Goal: Check status: Check status

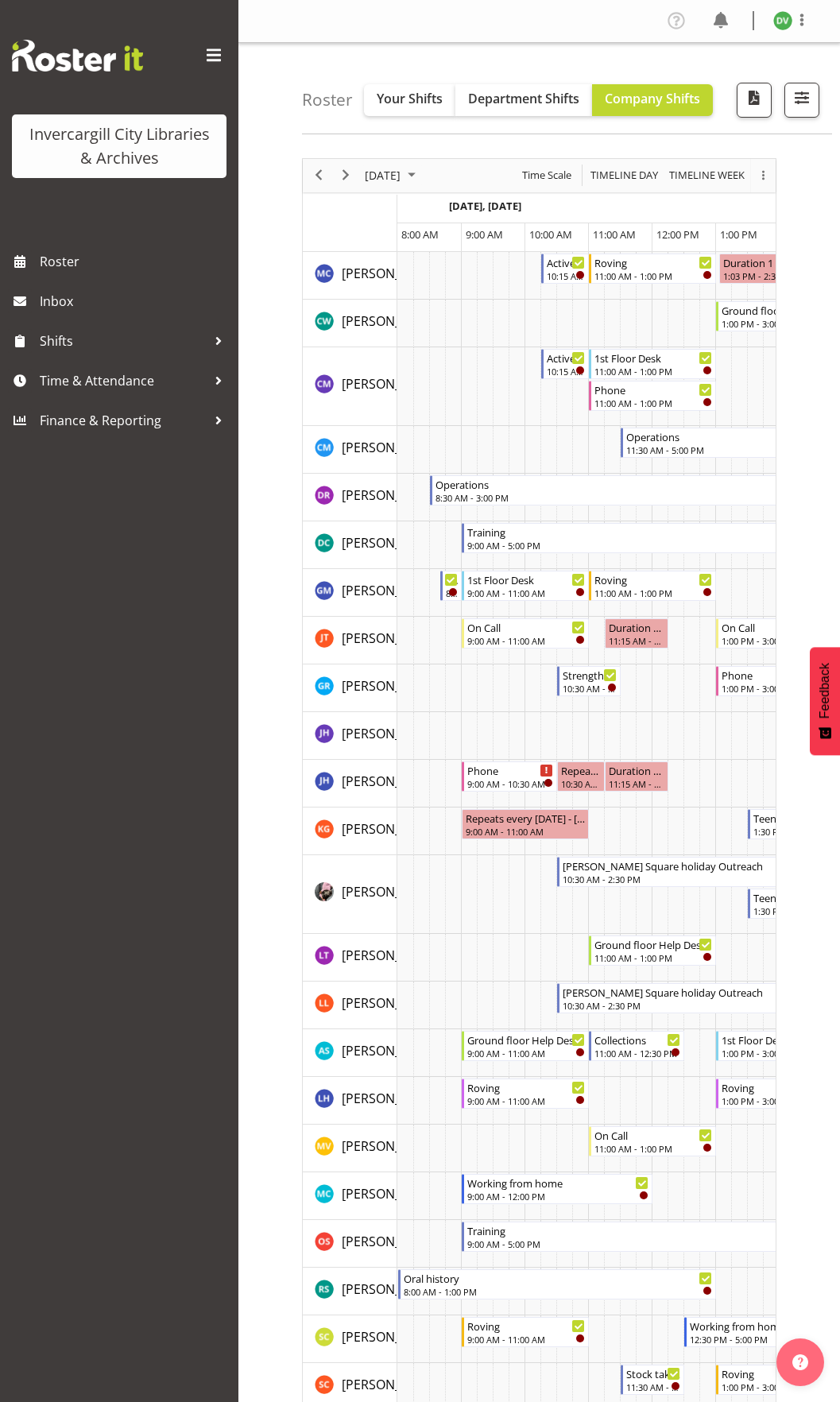
scroll to position [0, 48]
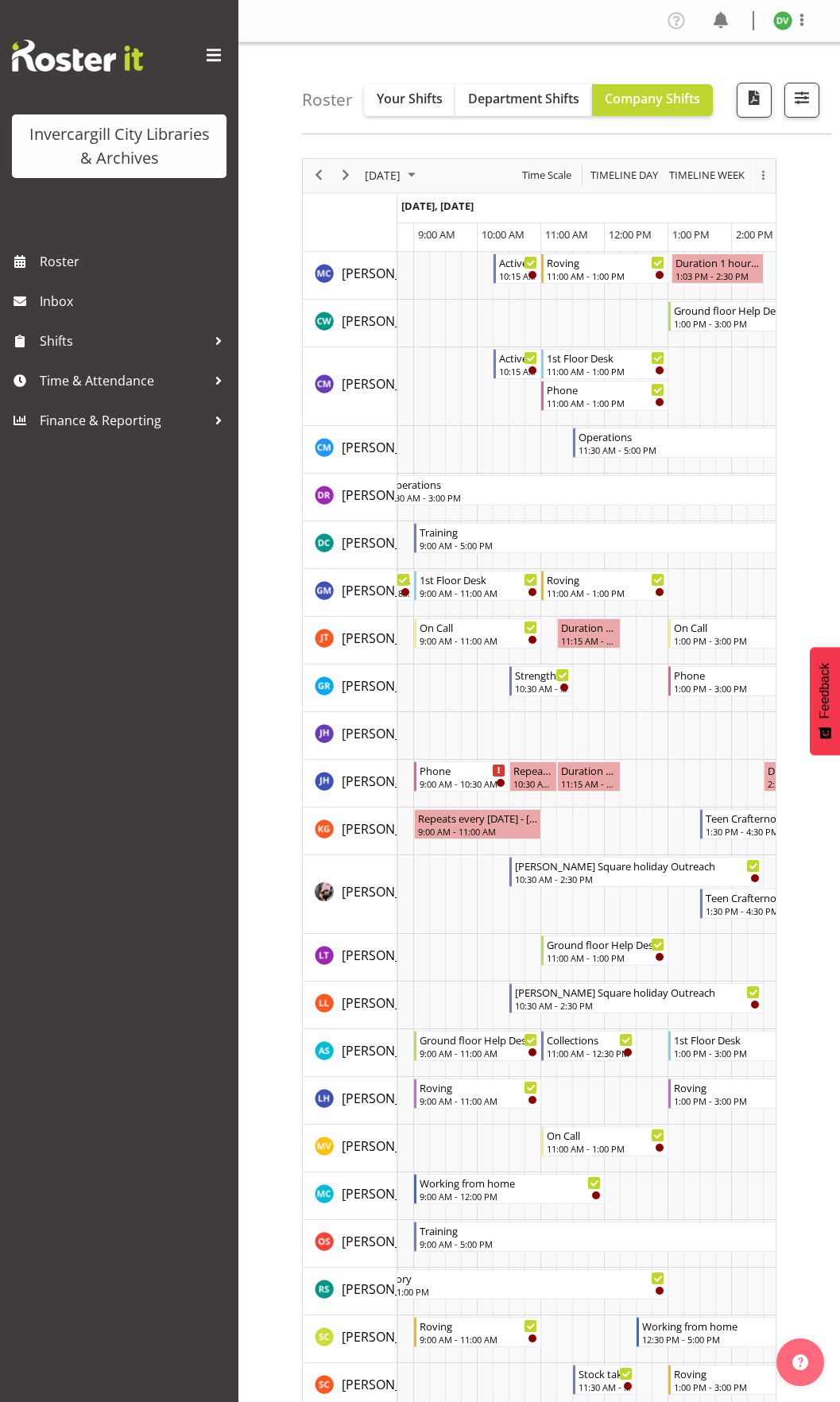
drag, startPoint x: 751, startPoint y: 582, endPoint x: 781, endPoint y: 584, distance: 30.1
click at [781, 584] on div "[DATE] [DATE] Timeline Day Timeline Week Month Agenda Time Scale Timeline Fortn…" at bounding box center [571, 1212] width 538 height 2133
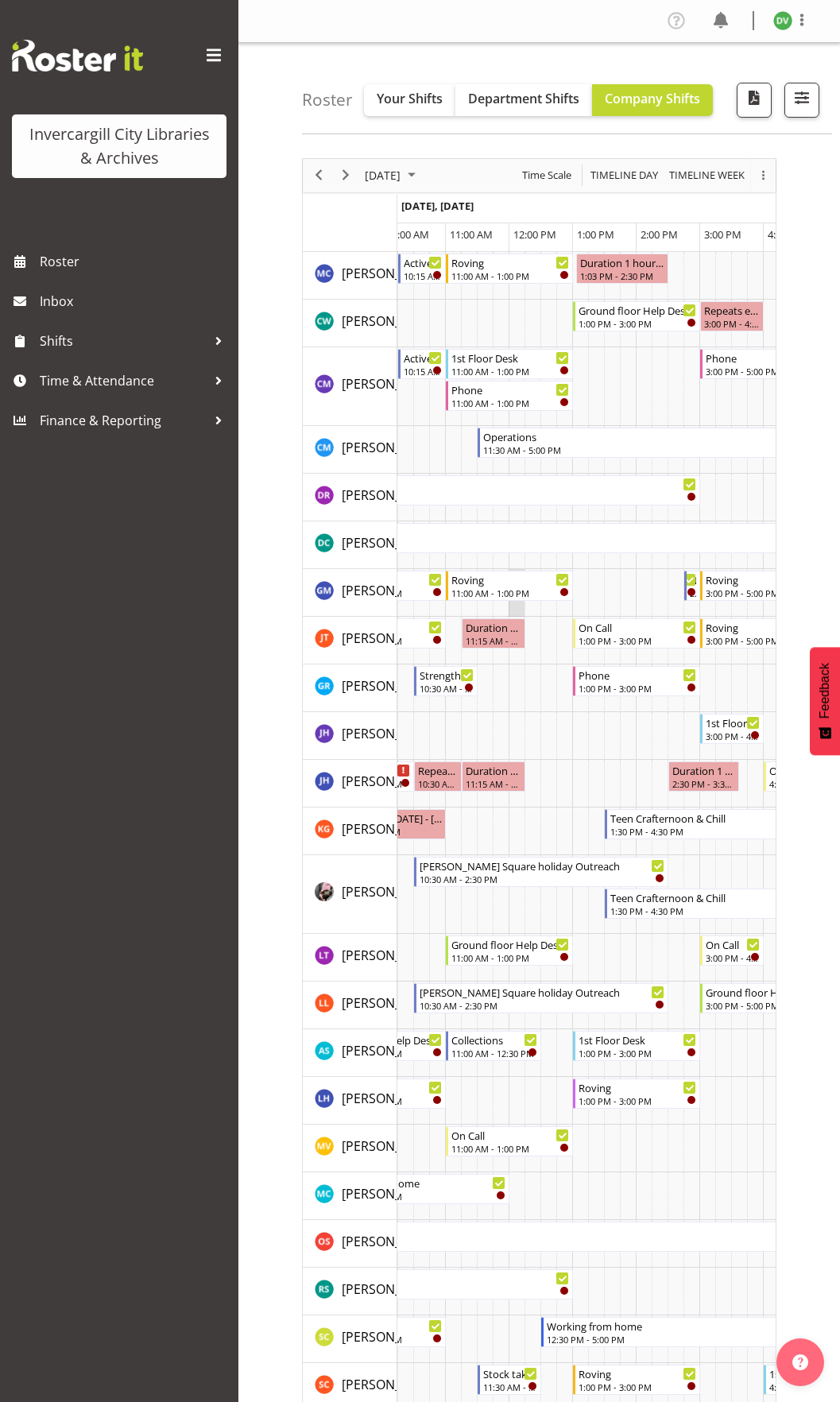
scroll to position [0, 128]
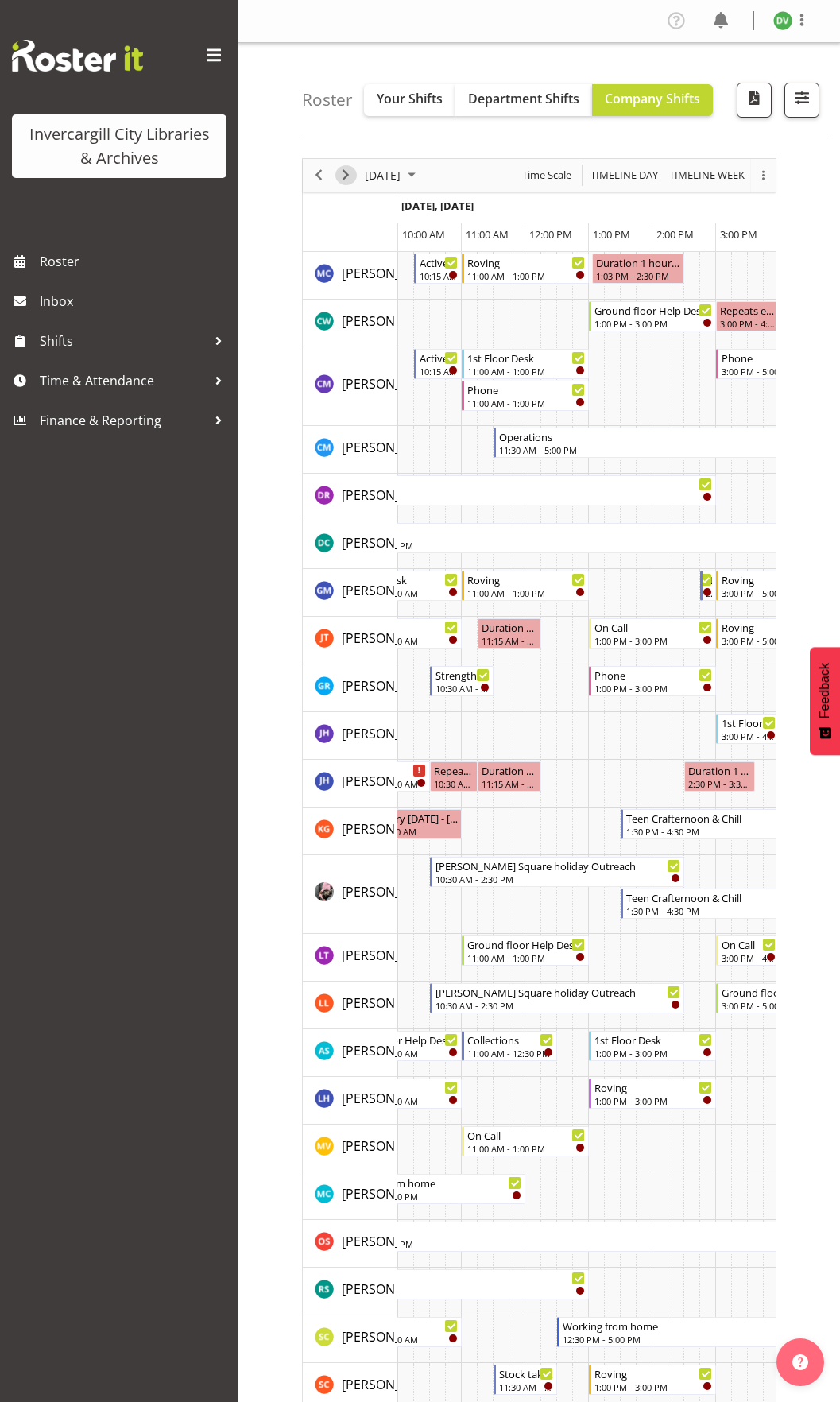
click at [343, 166] on span "Next" at bounding box center [346, 175] width 19 height 19
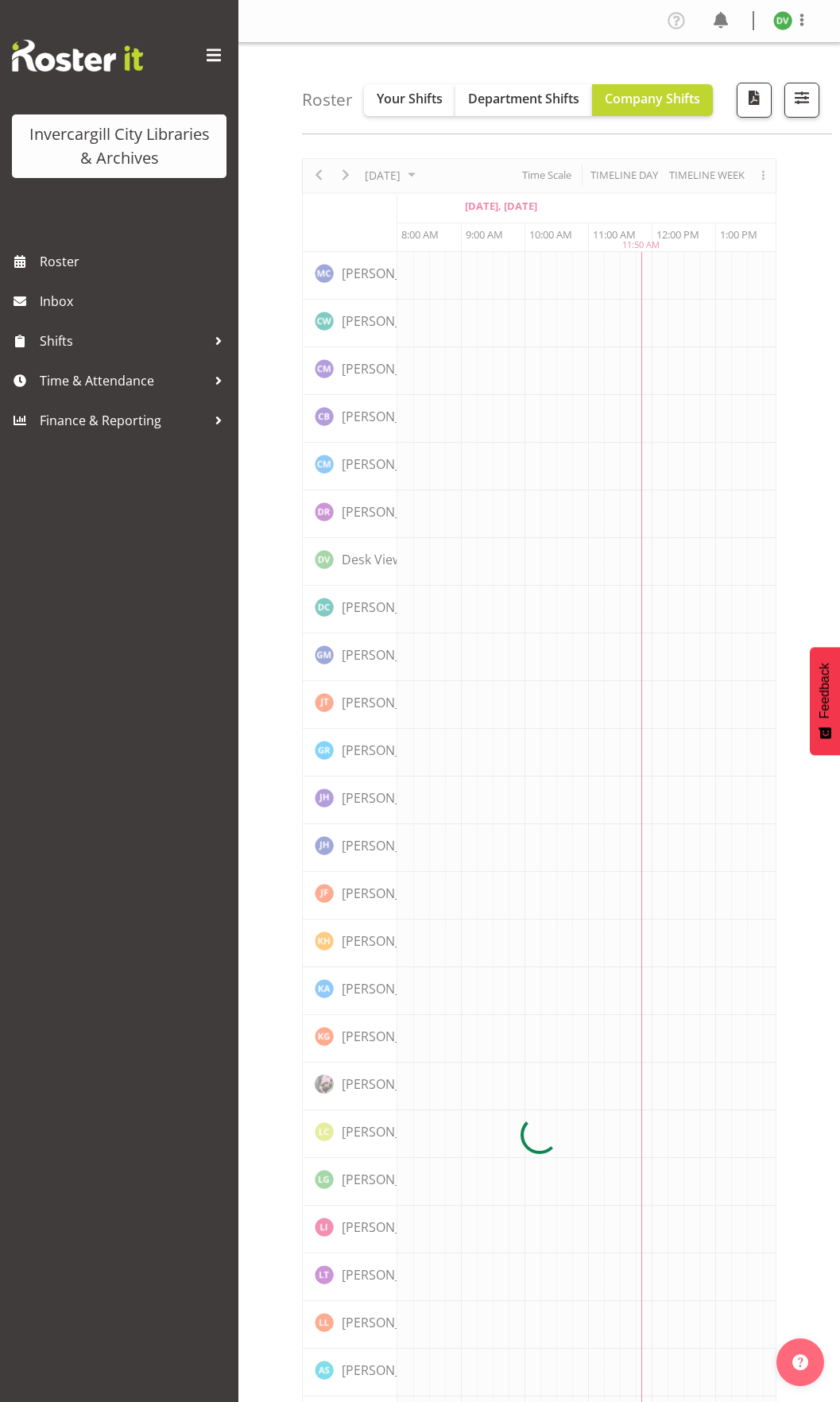
scroll to position [0, 64]
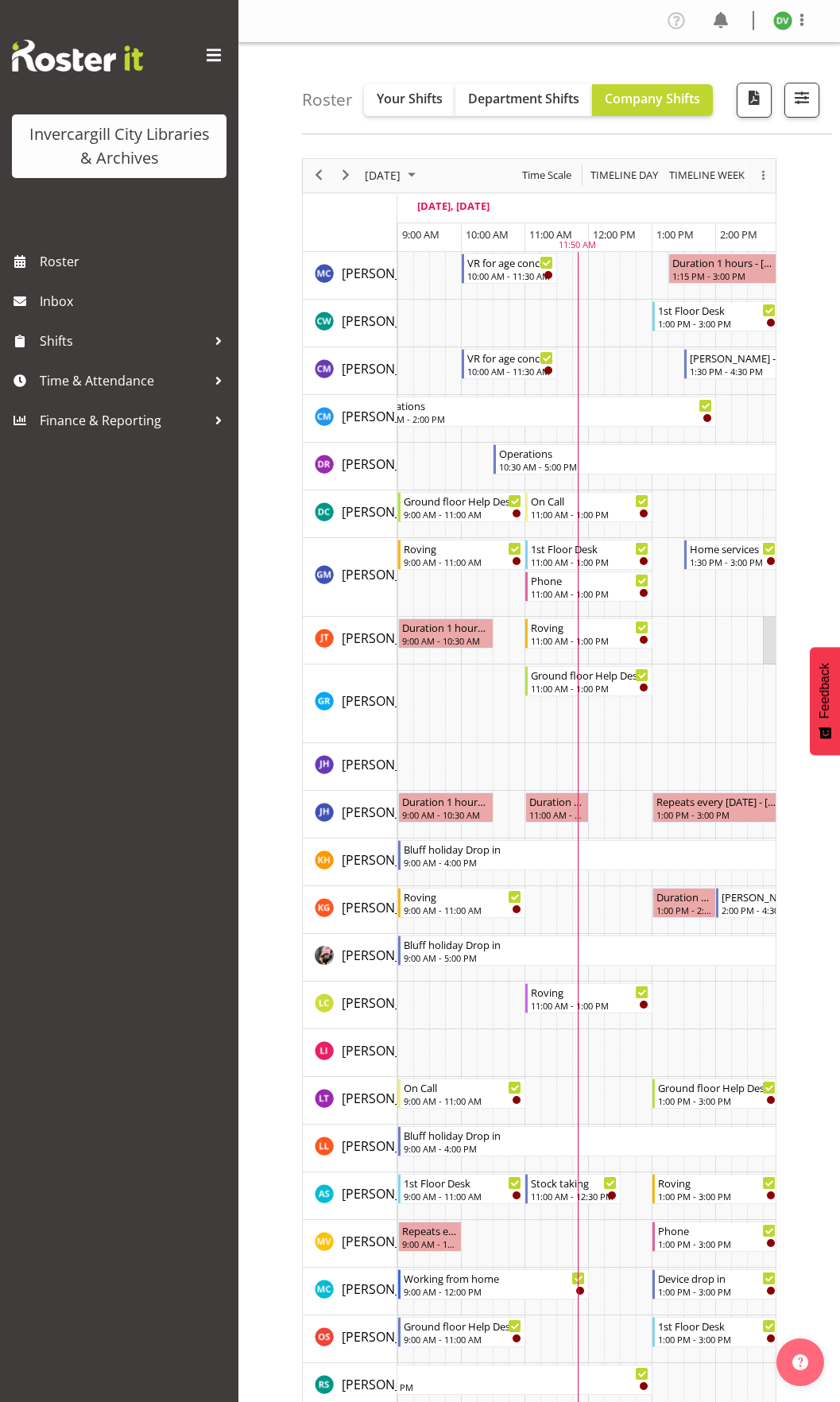
scroll to position [0, 96]
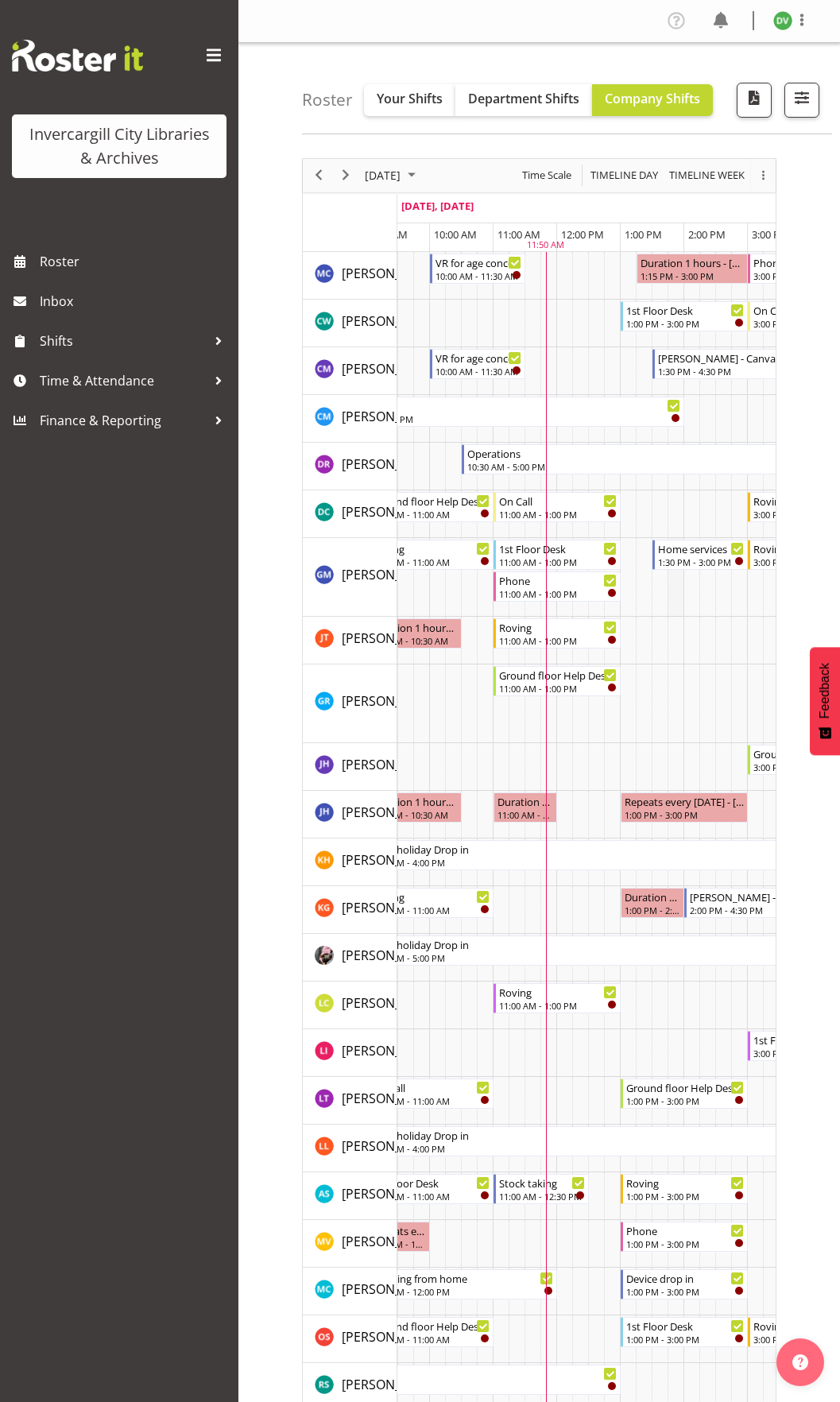
drag, startPoint x: 764, startPoint y: 621, endPoint x: 670, endPoint y: 610, distance: 94.6
click at [670, 610] on tbody "Timeline Day of September 24, 2025" at bounding box center [747, 1228] width 891 height 1953
click at [769, 620] on td "Timeline Day of September 24, 2025" at bounding box center [771, 641] width 16 height 48
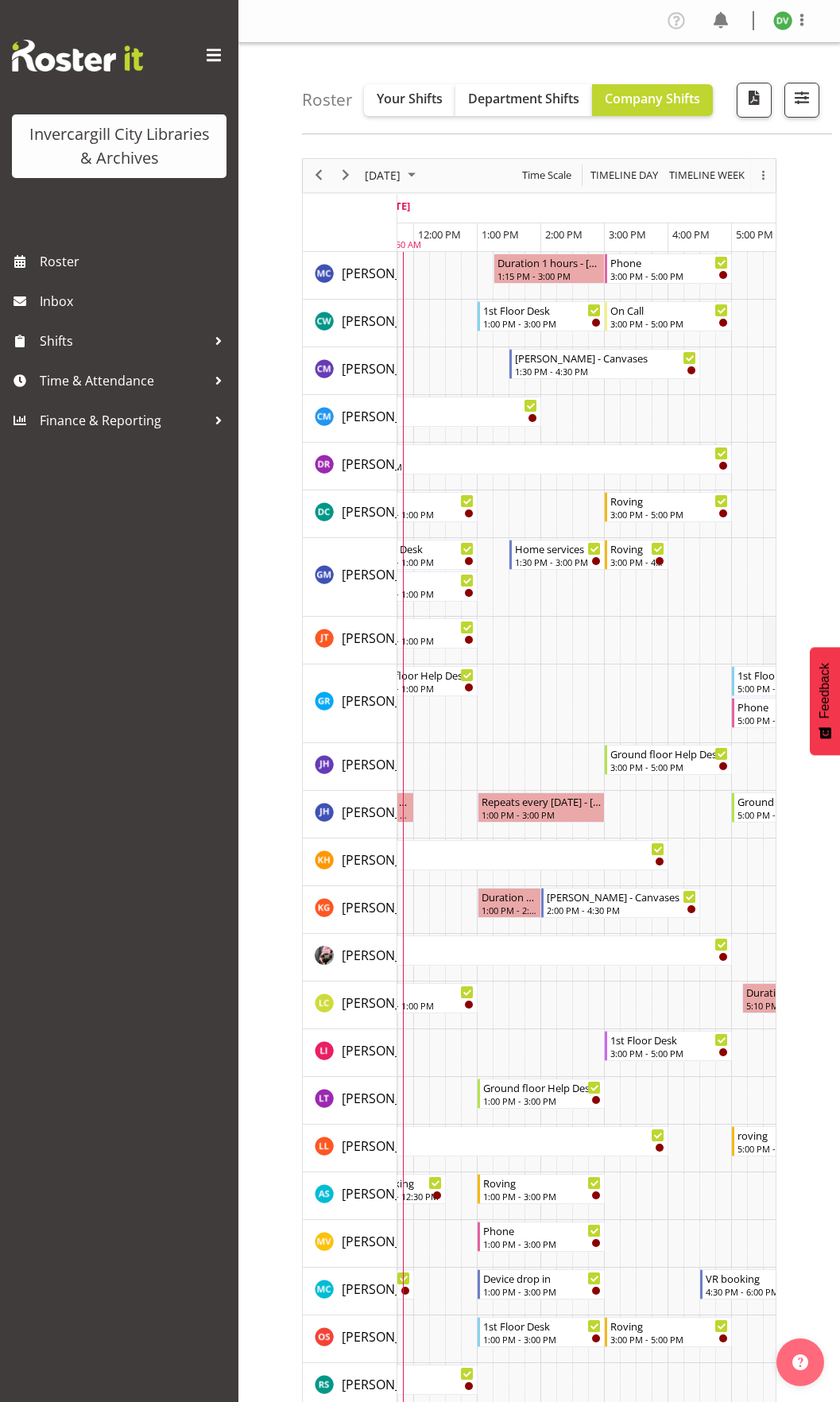
scroll to position [0, 254]
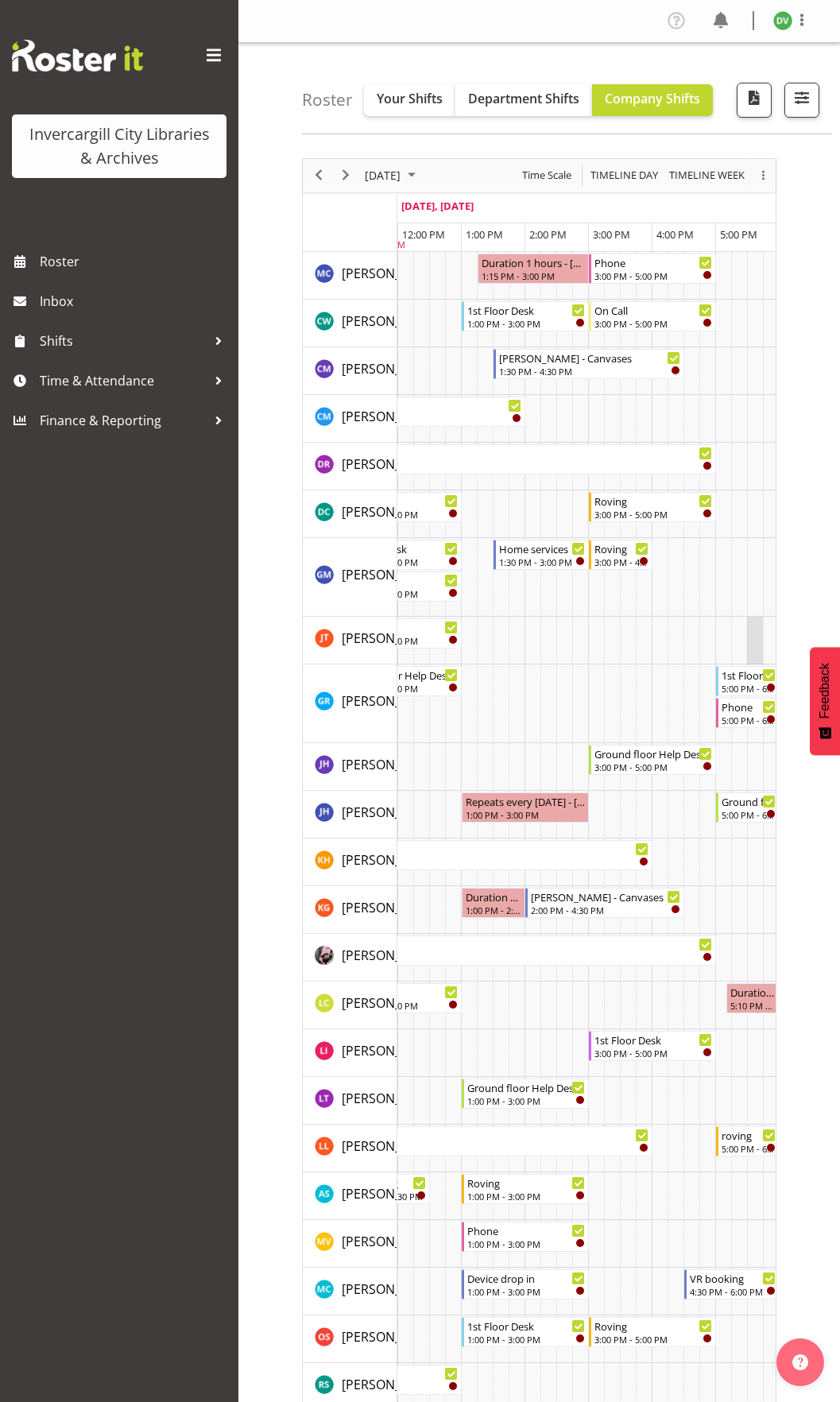
drag, startPoint x: 769, startPoint y: 620, endPoint x: 750, endPoint y: 621, distance: 19.0
click at [750, 621] on tr "Timeline Day of September 24, 2025" at bounding box center [587, 641] width 891 height 48
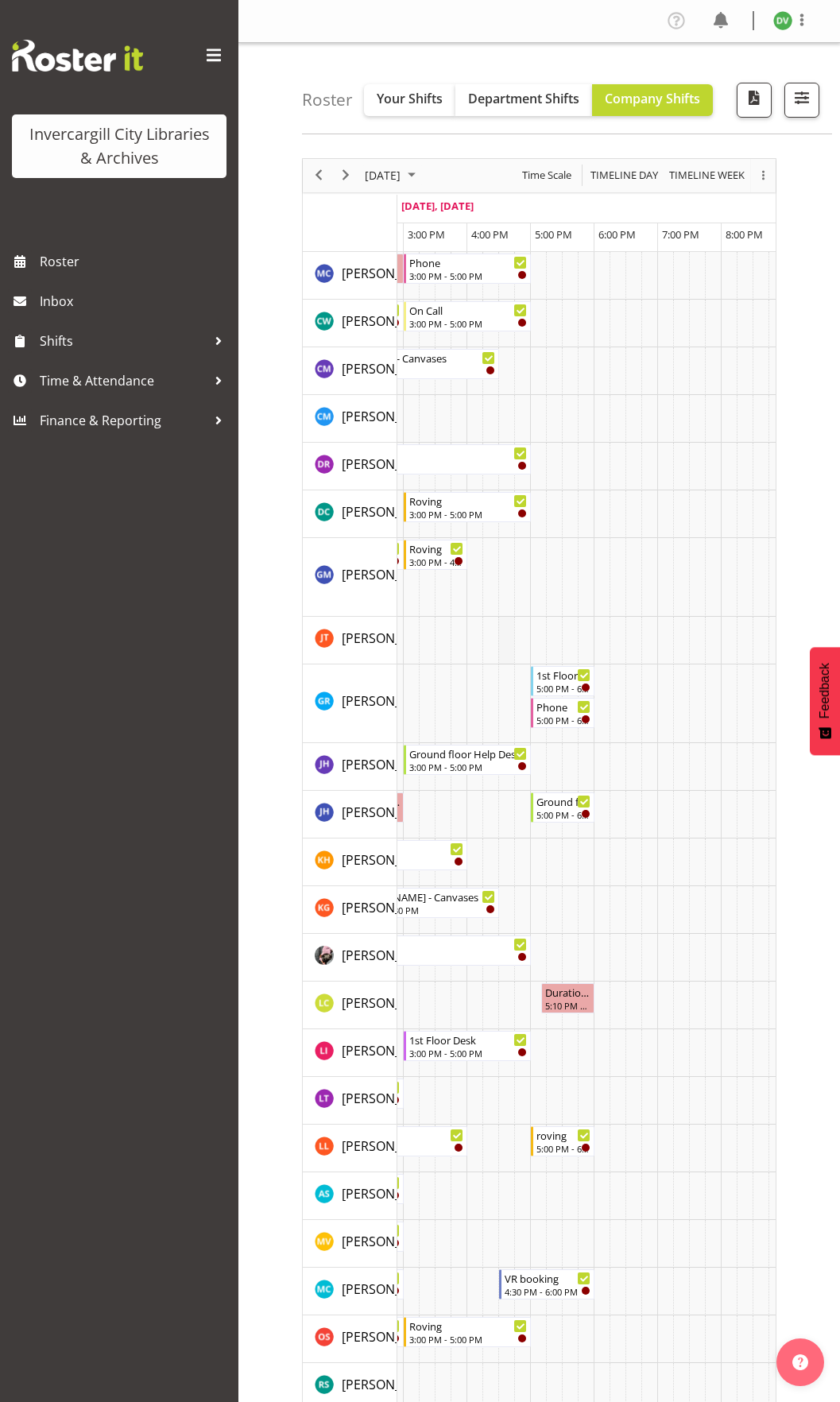
drag, startPoint x: 765, startPoint y: 605, endPoint x: 502, endPoint y: 627, distance: 263.9
click at [502, 627] on tbody "Timeline Day of September 24, 2025" at bounding box center [402, 1228] width 891 height 1953
drag, startPoint x: 574, startPoint y: 601, endPoint x: 656, endPoint y: 598, distance: 82.1
click at [657, 598] on tr "Timeline Day of September 24, 2025" at bounding box center [402, 577] width 891 height 79
drag, startPoint x: 524, startPoint y: 589, endPoint x: 605, endPoint y: 595, distance: 81.2
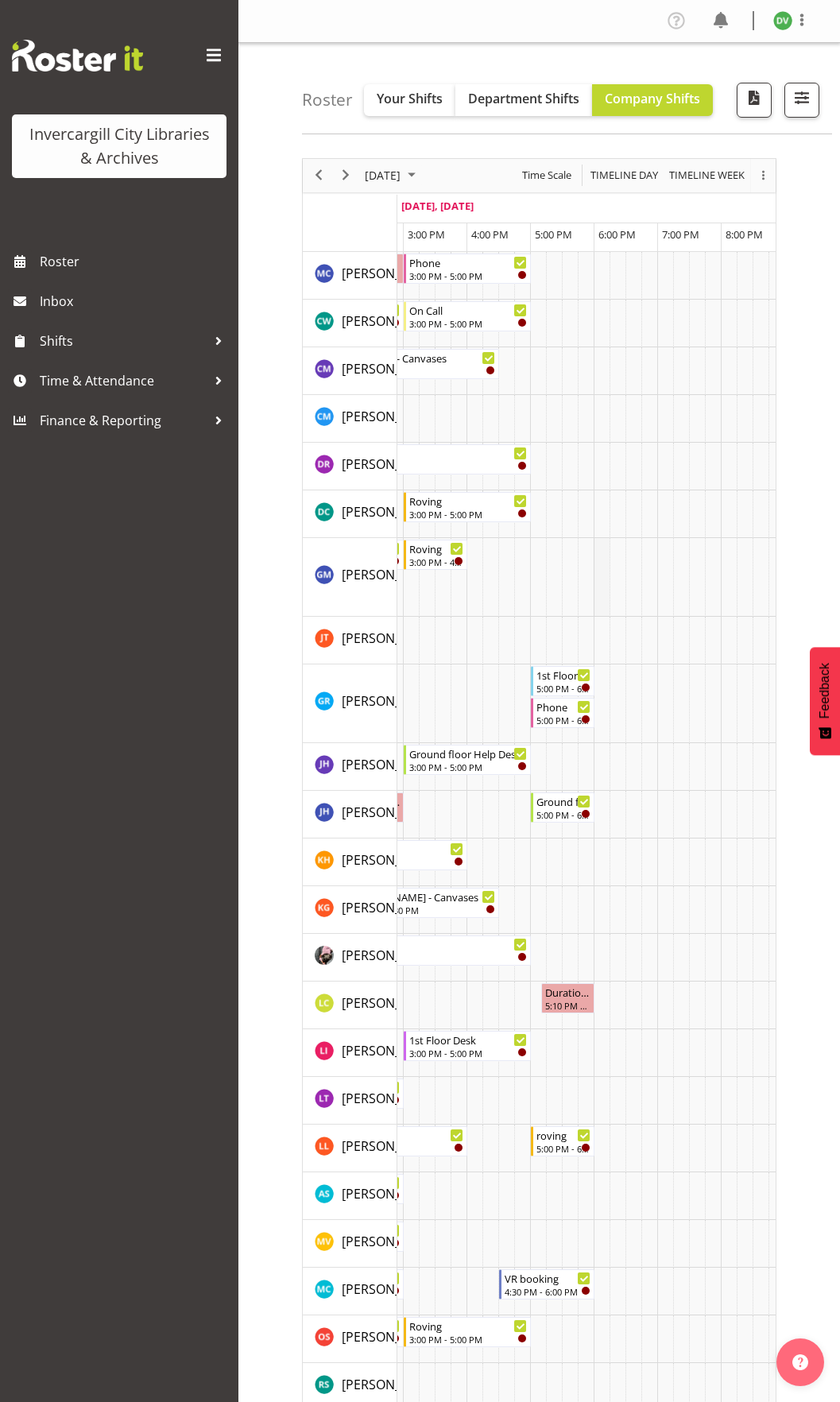
click at [605, 591] on tr "Timeline Day of September 24, 2025" at bounding box center [402, 577] width 891 height 79
drag, startPoint x: 528, startPoint y: 598, endPoint x: 605, endPoint y: 606, distance: 77.4
drag, startPoint x: 454, startPoint y: 208, endPoint x: 544, endPoint y: 209, distance: 90.0
click at [544, 209] on td "[DATE], [DATE]" at bounding box center [402, 209] width 891 height 28
drag, startPoint x: 502, startPoint y: 235, endPoint x: 622, endPoint y: 250, distance: 120.9
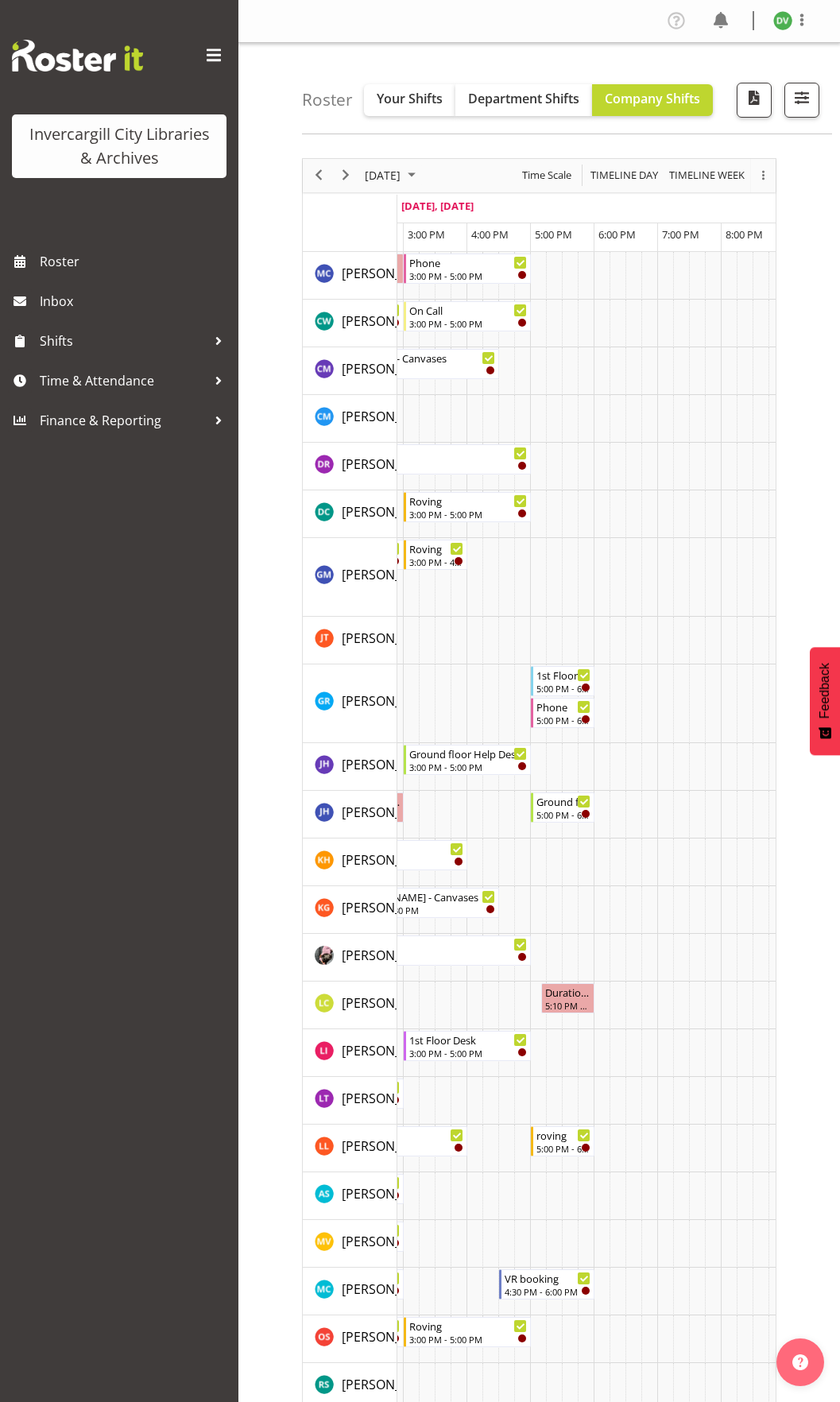
click at [622, 250] on tr "8:00 AM 9:00 AM 10:00 AM 11:00 AM 12:00 PM 1:00 PM 2:00 PM 3:00 PM 4:00 PM 5:00…" at bounding box center [402, 238] width 891 height 28
click at [267, 386] on div "Roster Your Shifts Department Shifts Company Shifts All Locations [GEOGRAPHIC_D…" at bounding box center [539, 1130] width 602 height 2175
drag, startPoint x: 397, startPoint y: 422, endPoint x: 335, endPoint y: 435, distance: 63.3
click at [335, 435] on tr "[PERSON_NAME] [PERSON_NAME] [PERSON_NAME] [PERSON_NAME] [PERSON_NAME] [PERSON_N…" at bounding box center [540, 1228] width 473 height 1953
click at [439, 235] on span "3:00 PM" at bounding box center [426, 235] width 37 height 14
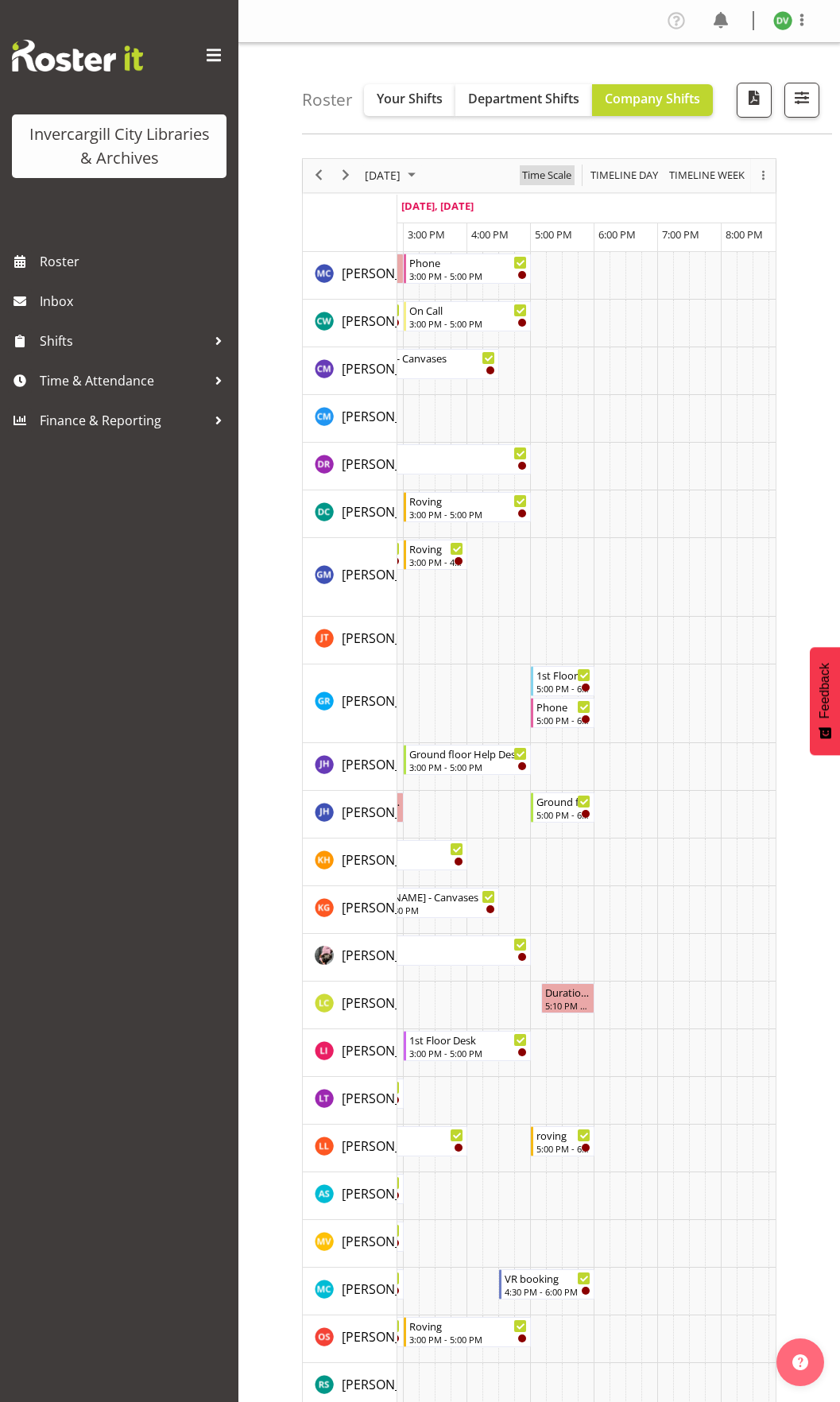
click at [556, 179] on span "Time Scale" at bounding box center [546, 175] width 52 height 19
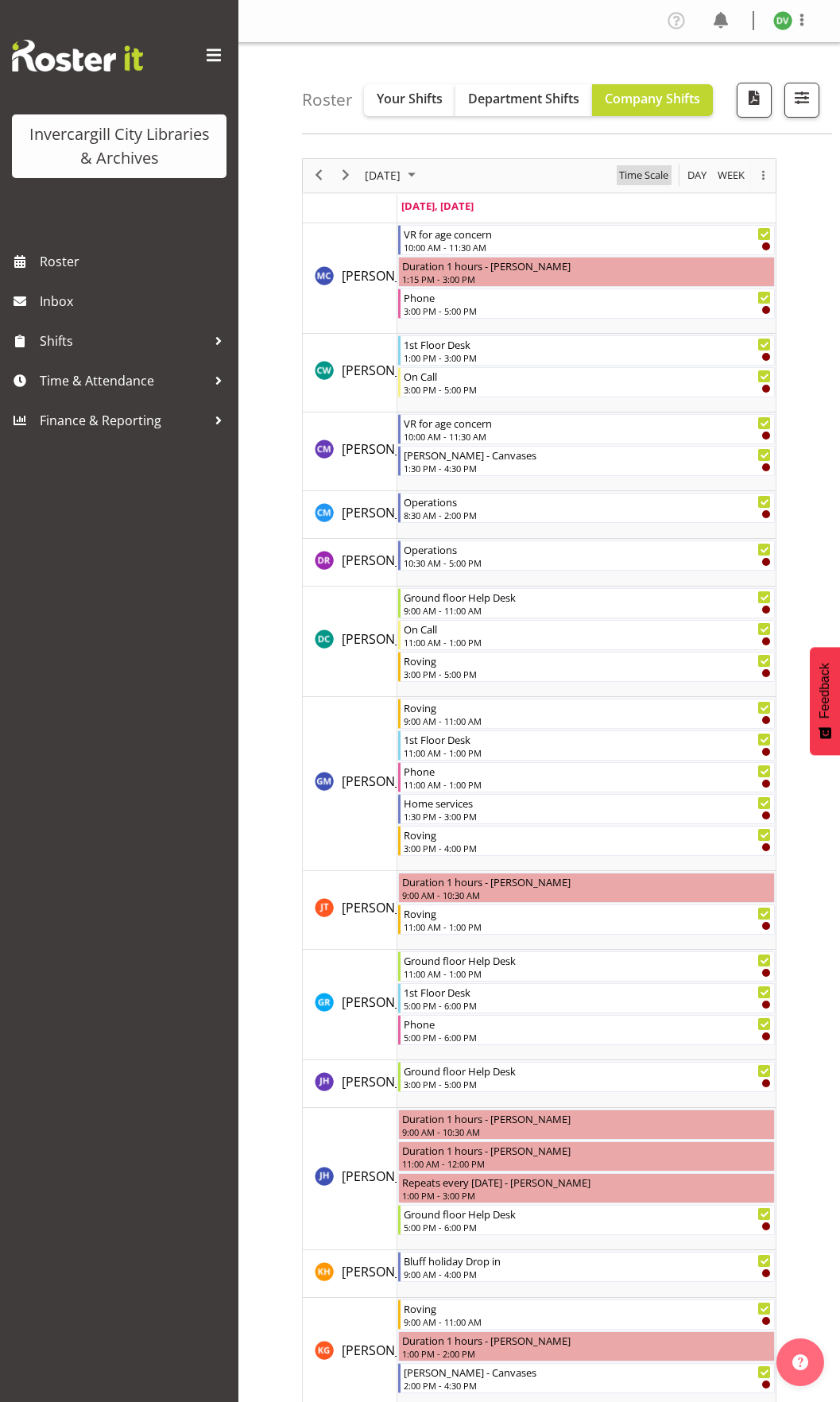
click at [636, 175] on span "Time Scale" at bounding box center [643, 175] width 52 height 19
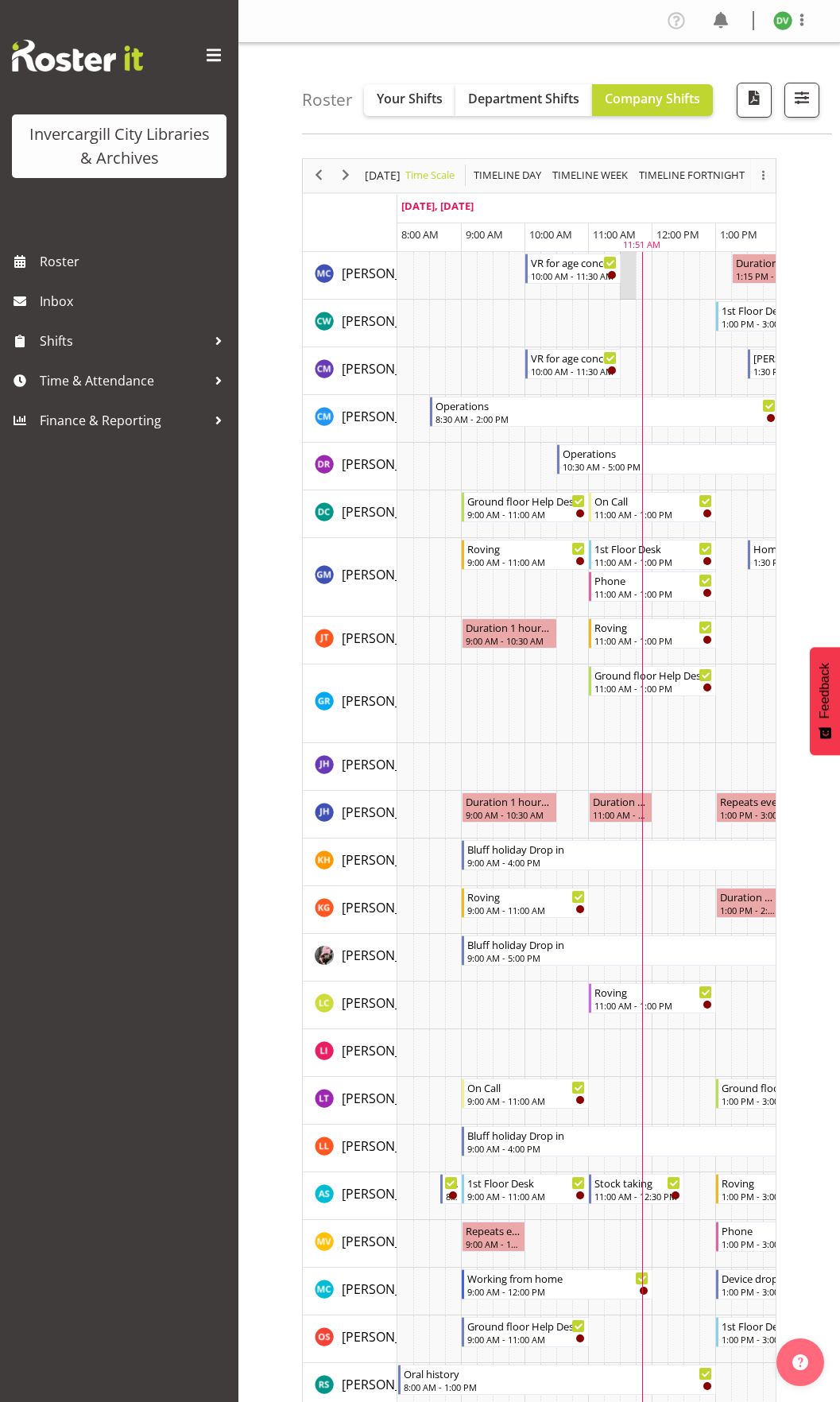
drag, startPoint x: 644, startPoint y: 263, endPoint x: 626, endPoint y: 263, distance: 18.0
click at [626, 263] on tr "Timeline Day of September 24, 2025" at bounding box center [842, 276] width 891 height 48
drag, startPoint x: 644, startPoint y: 235, endPoint x: 596, endPoint y: 234, distance: 48.0
click at [596, 234] on tr "8:00 AM 9:00 AM 10:00 AM 11:00 AM 12:00 PM 1:00 PM 2:00 PM 3:00 PM 4:00 PM 5:00…" at bounding box center [842, 238] width 891 height 28
click at [282, 216] on div "Roster Your Shifts Department Shifts Company Shifts All Locations [GEOGRAPHIC_D…" at bounding box center [539, 1130] width 602 height 2175
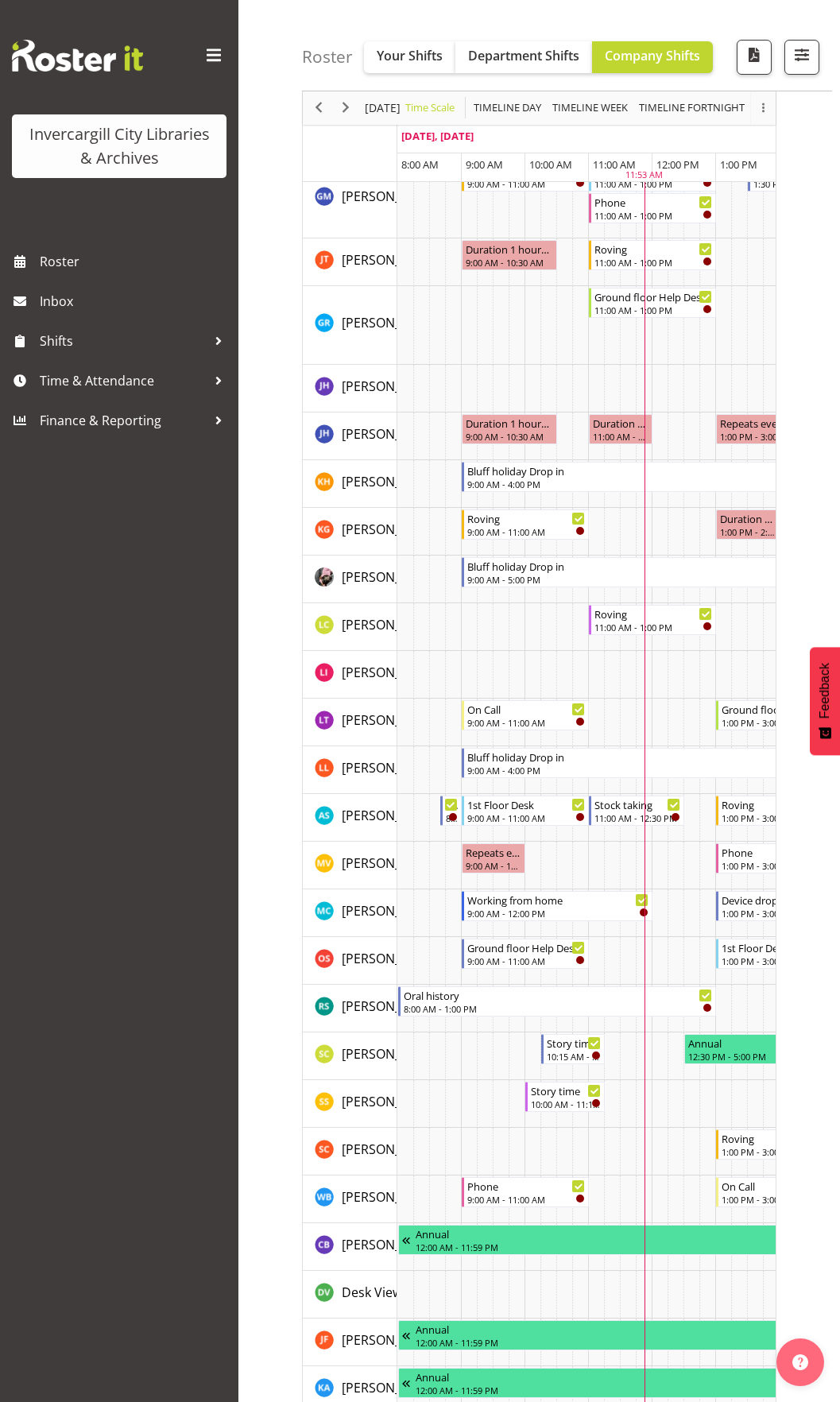
scroll to position [351, 0]
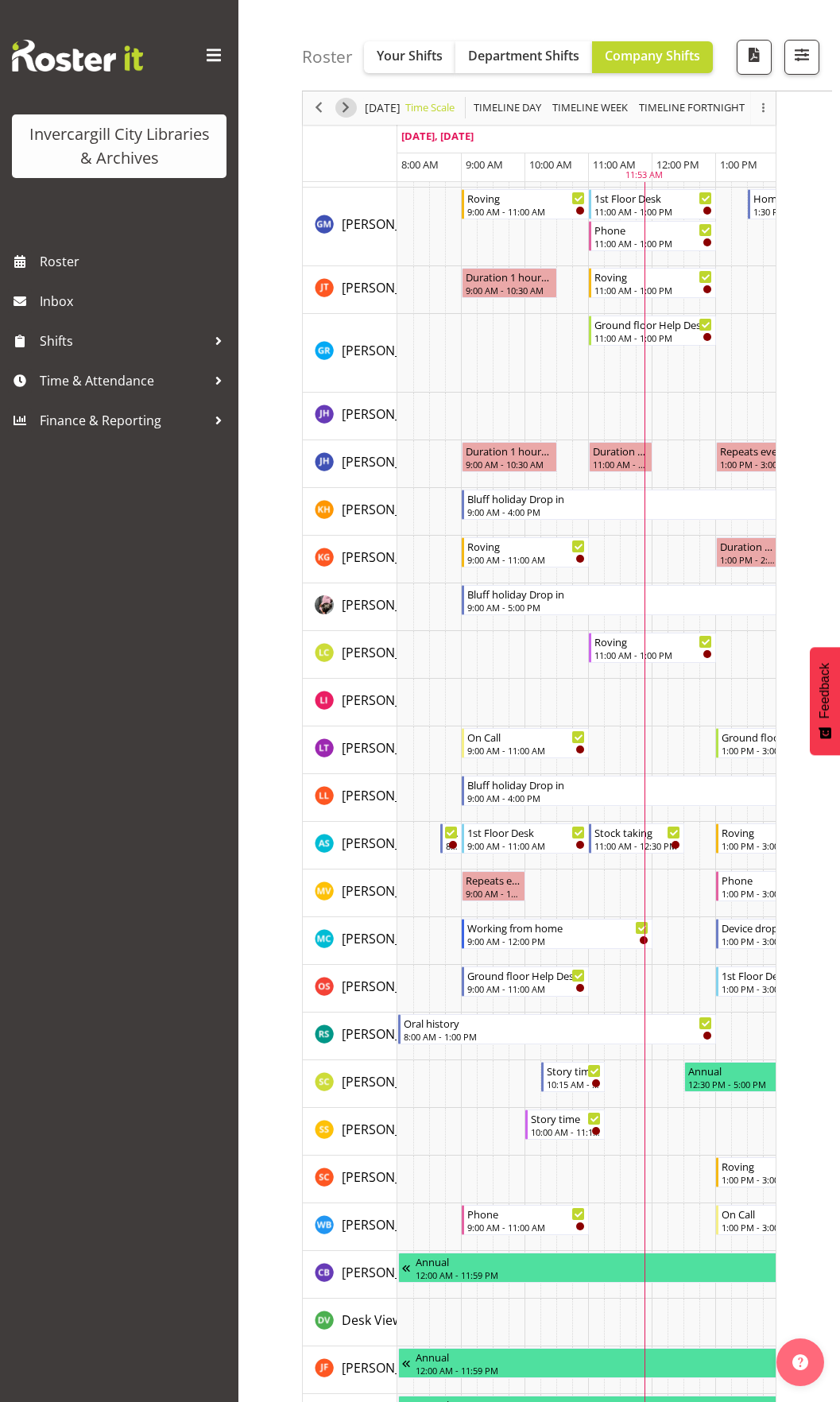
click at [342, 108] on span "Next" at bounding box center [346, 108] width 19 height 19
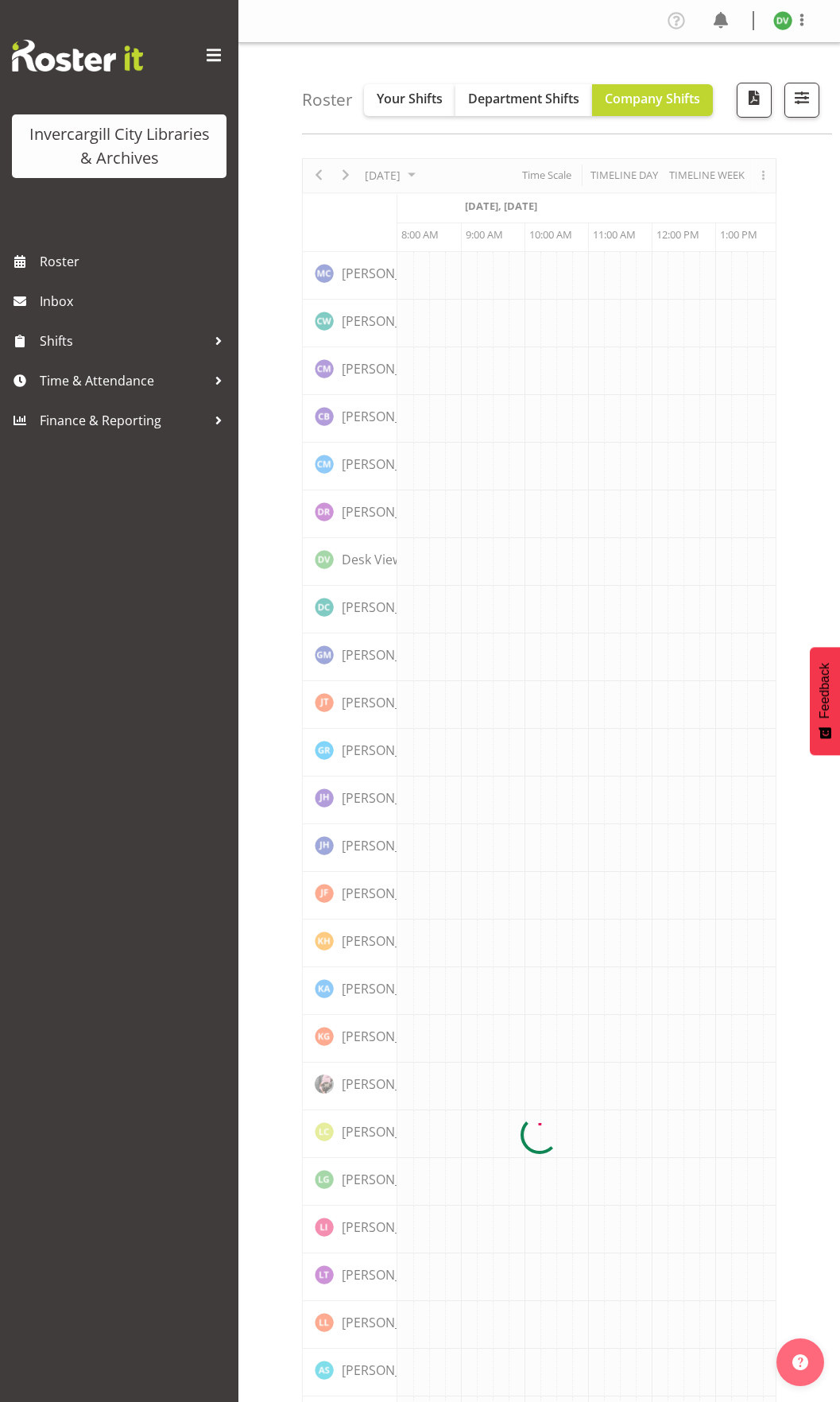
scroll to position [0, 64]
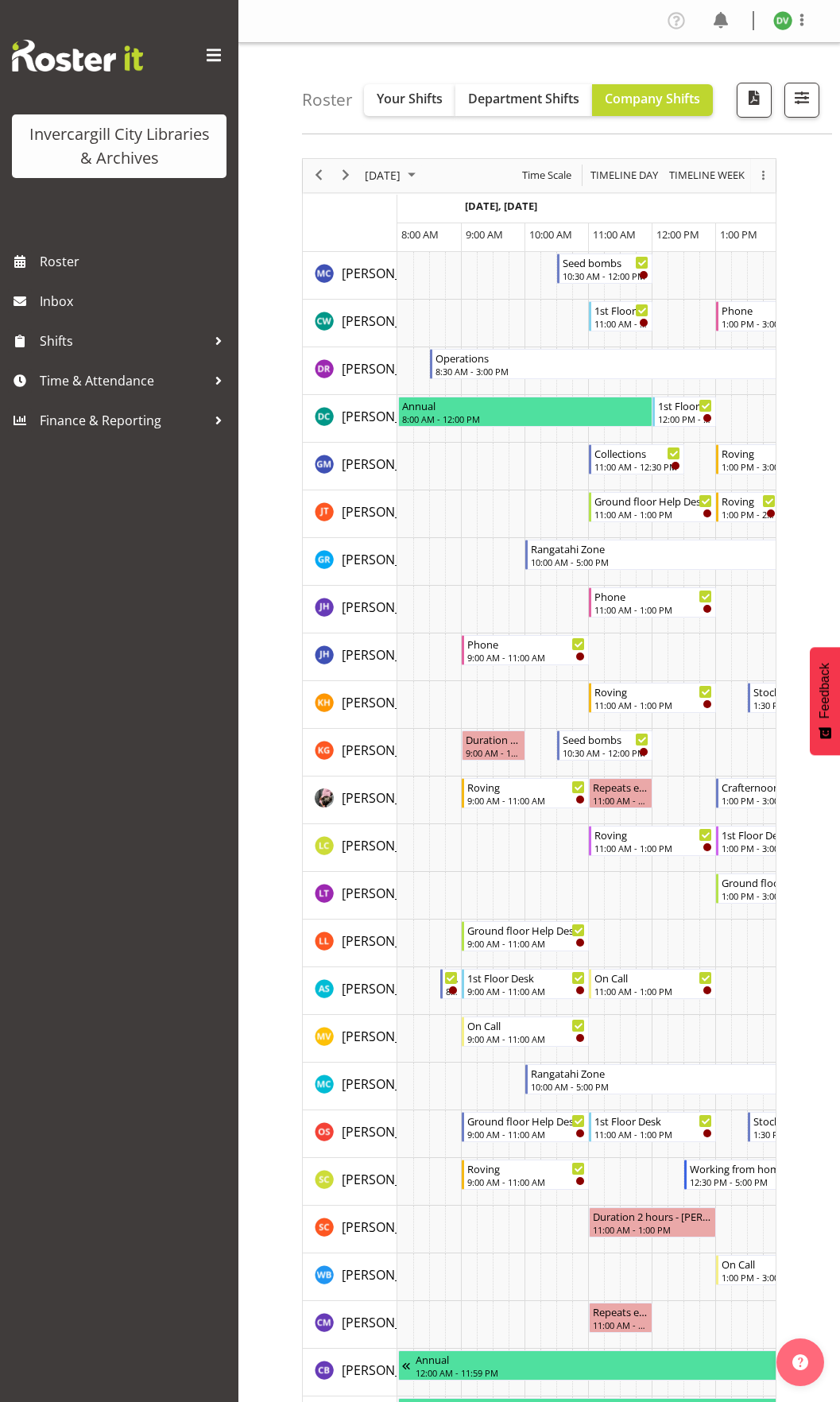
scroll to position [0, 64]
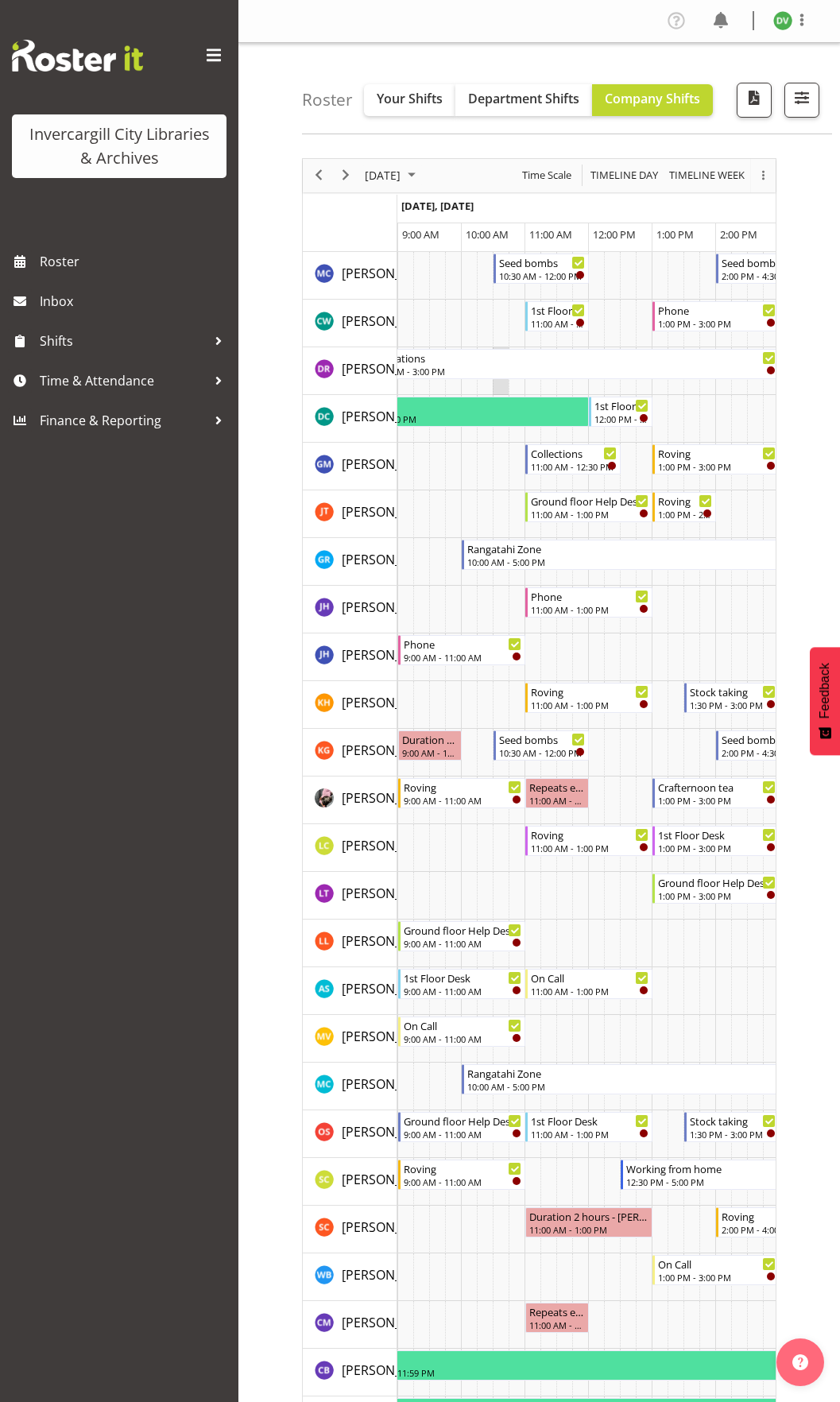
click at [495, 384] on td "Timeline Day of September 25, 2025" at bounding box center [501, 371] width 16 height 48
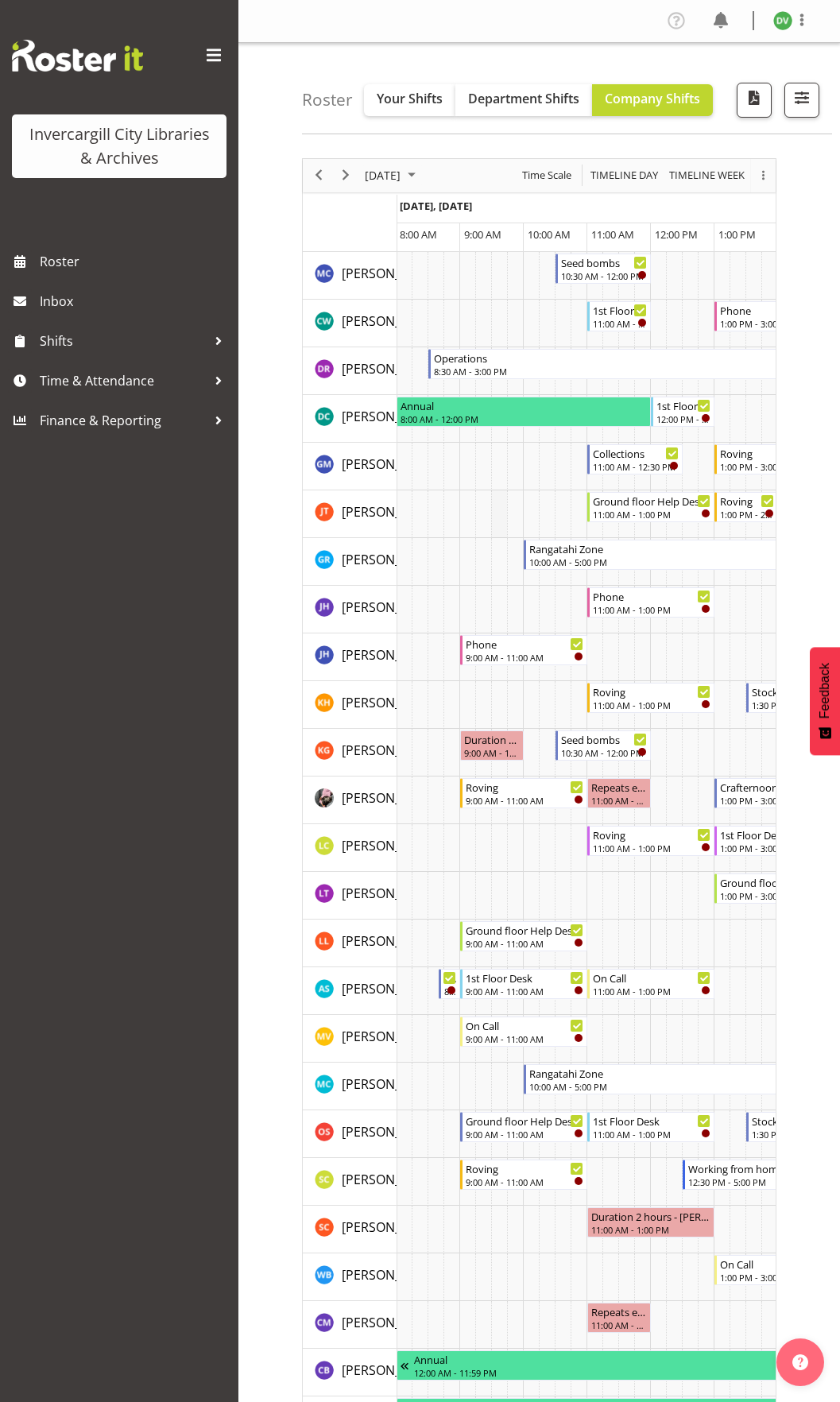
scroll to position [0, 0]
click at [282, 491] on div "Roster Your Shifts Department Shifts Company Shifts All Locations [GEOGRAPHIC_D…" at bounding box center [539, 1083] width 602 height 2082
